Goal: Check status: Check status

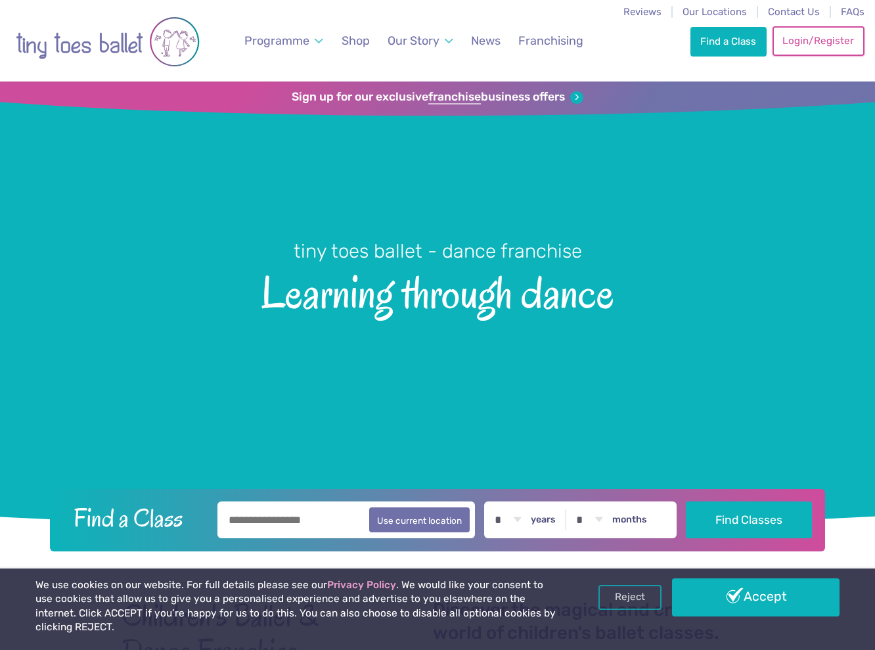
click at [801, 39] on link "Login/Register" at bounding box center [819, 40] width 92 height 29
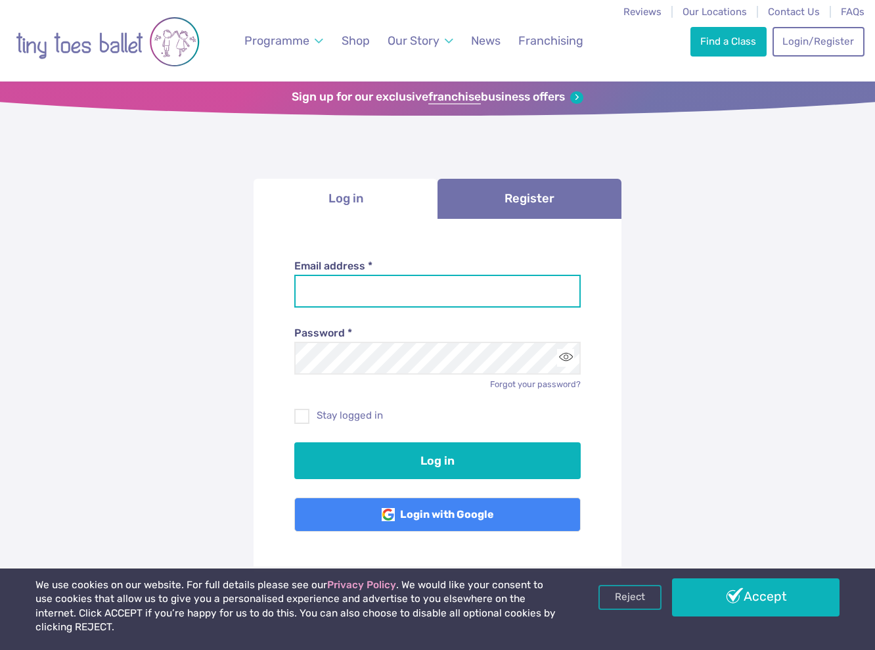
type input "**********"
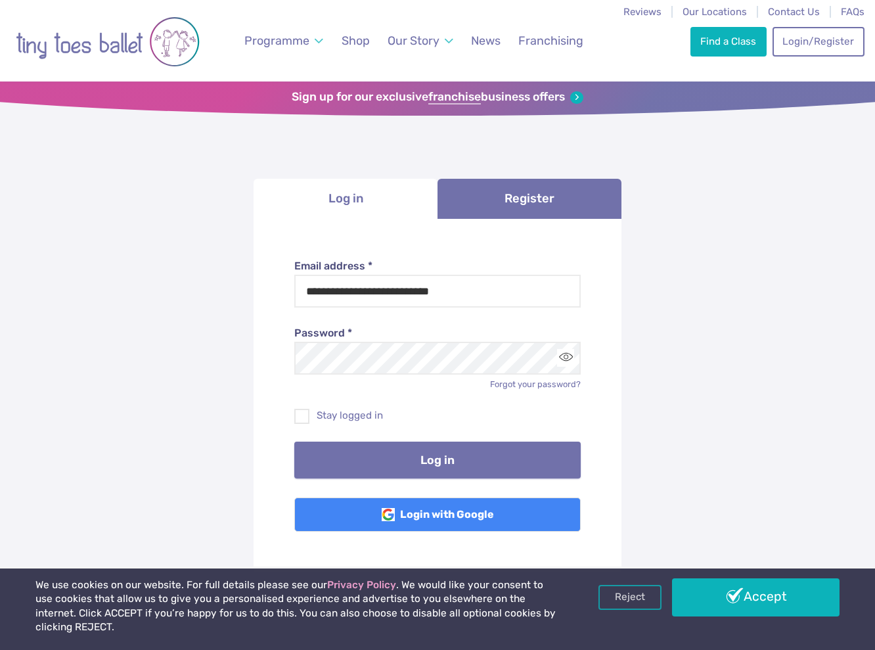
click at [401, 455] on button "Log in" at bounding box center [437, 459] width 287 height 37
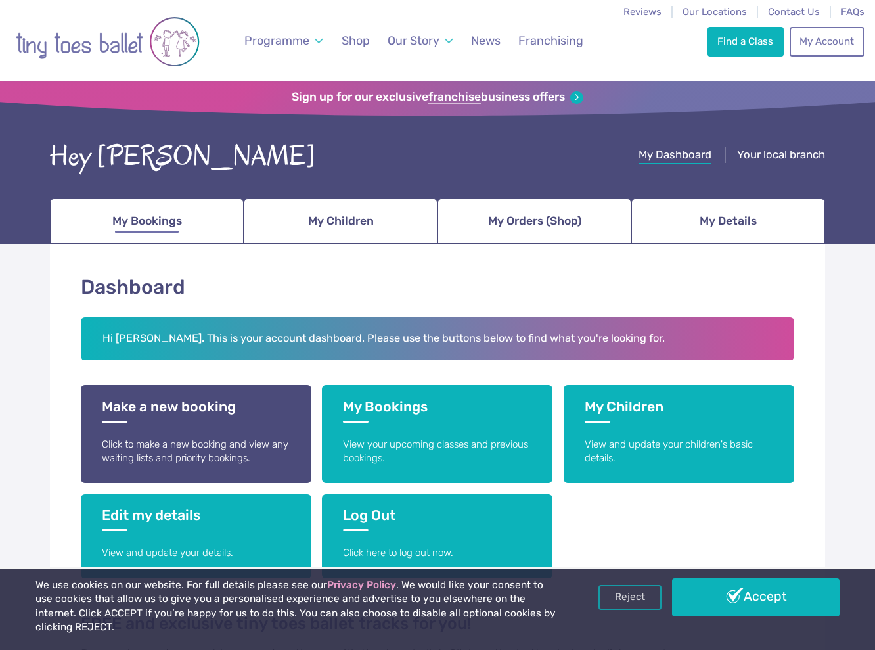
click at [161, 231] on span "My Bookings" at bounding box center [147, 221] width 70 height 23
